Goal: Transaction & Acquisition: Purchase product/service

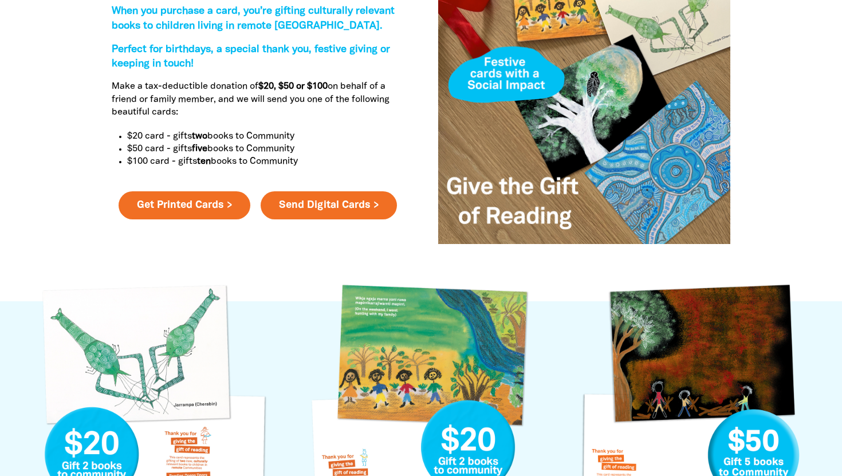
scroll to position [491, 0]
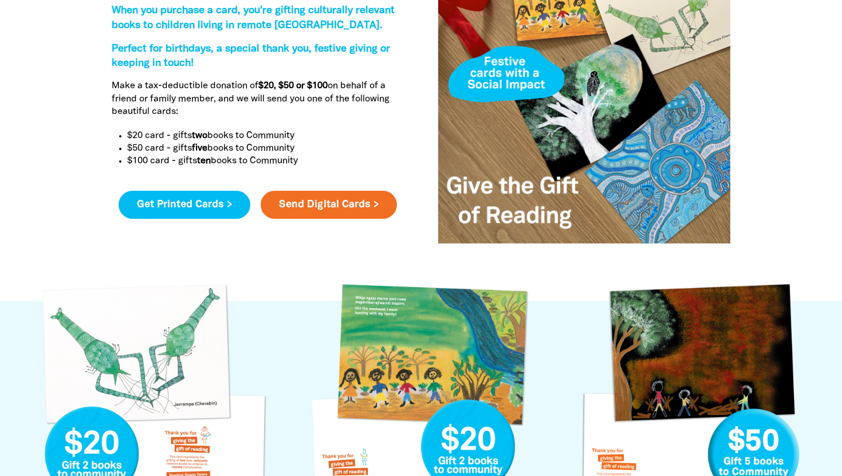
click at [232, 207] on link "Get Printed Cards >" at bounding box center [185, 205] width 132 height 29
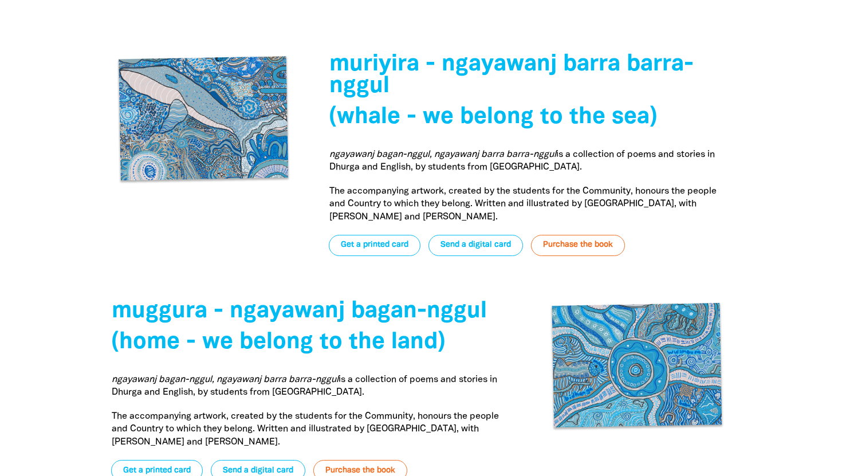
scroll to position [3913, 0]
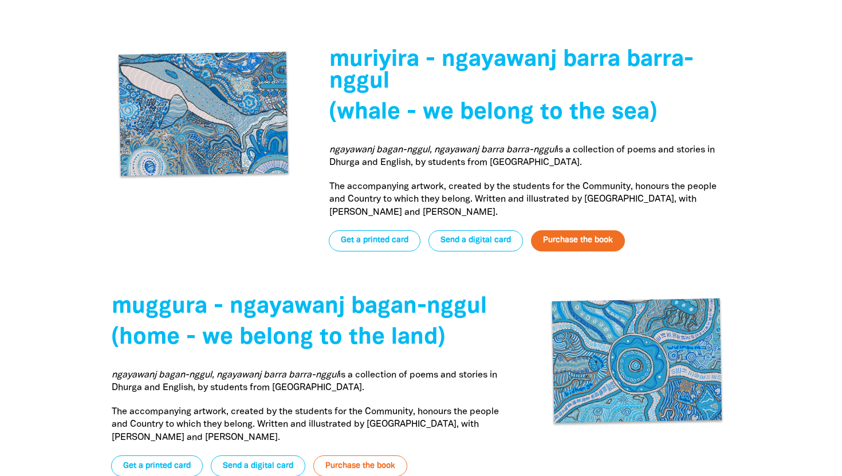
click at [570, 230] on link "Purchase the book" at bounding box center [578, 240] width 94 height 21
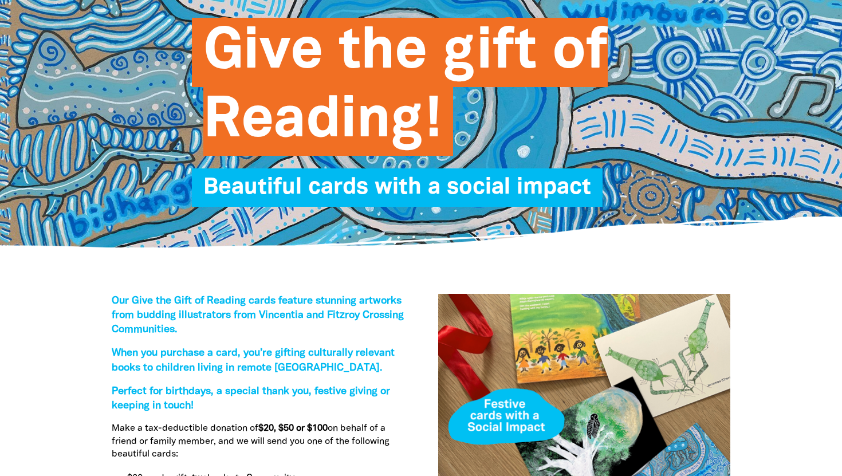
scroll to position [0, 0]
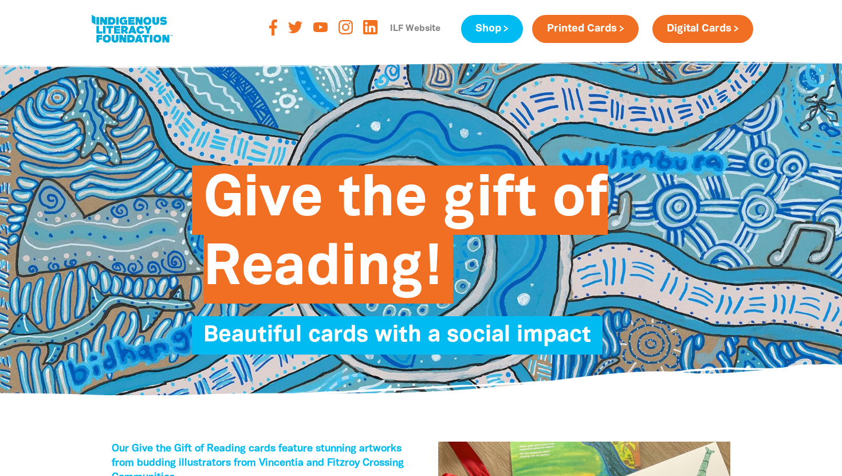
click at [395, 29] on link "ILF Website" at bounding box center [415, 29] width 64 height 18
